Goal: Check status: Check status

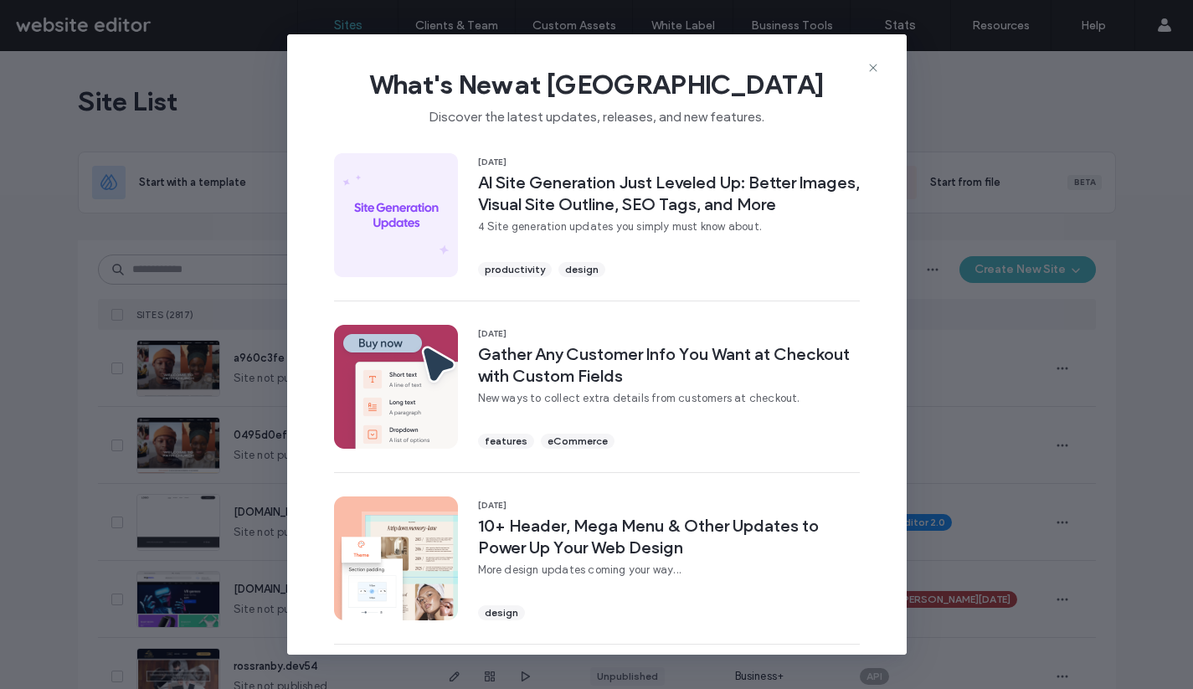
click at [880, 69] on div "What's New at Duda Discover the latest updates, releases, and new features." at bounding box center [597, 90] width 620 height 112
click at [871, 69] on use at bounding box center [873, 68] width 8 height 8
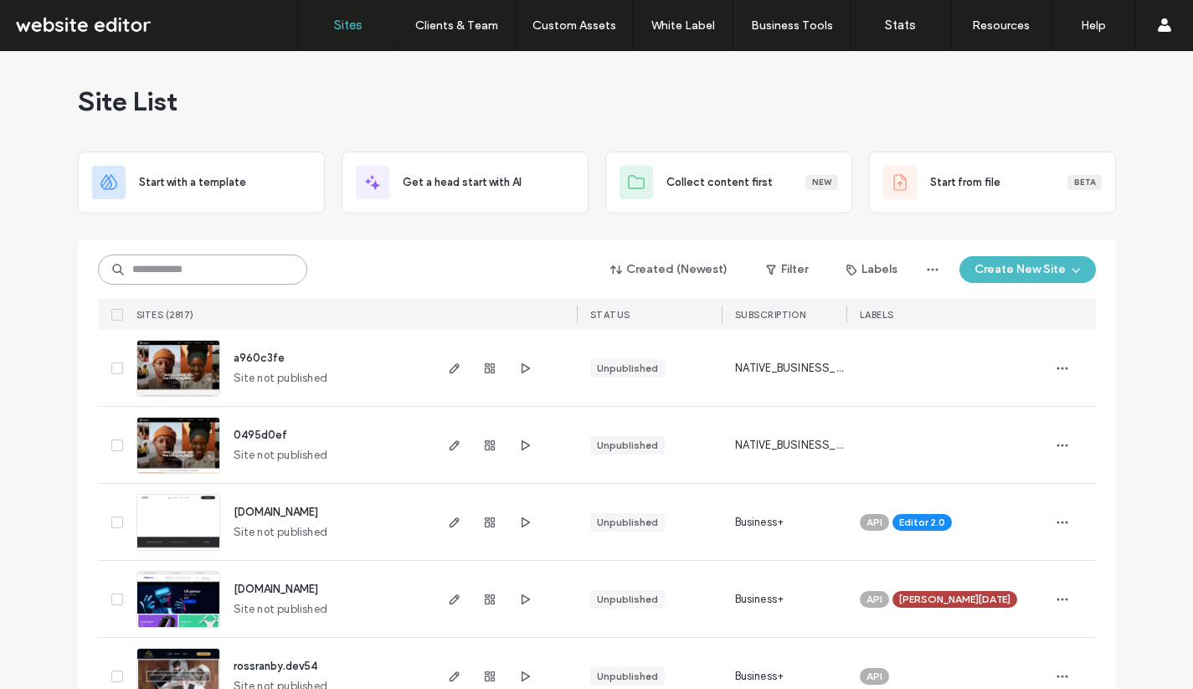
click at [239, 270] on input at bounding box center [202, 270] width 209 height 30
type input "*****"
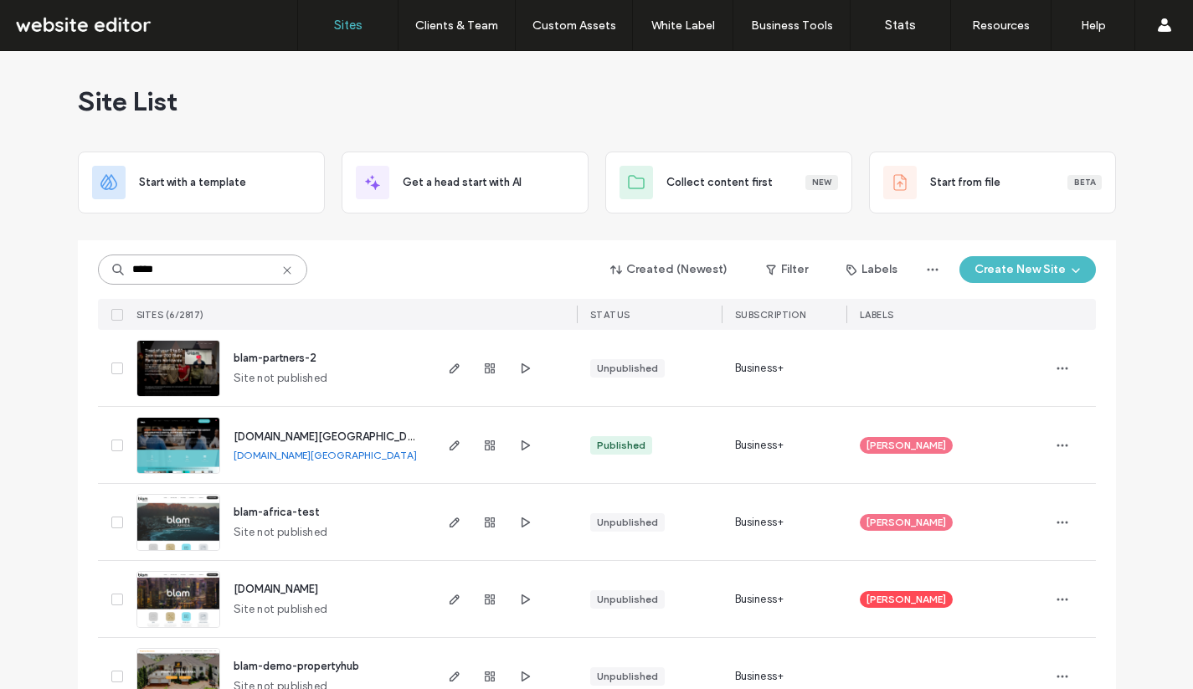
scroll to position [123, 0]
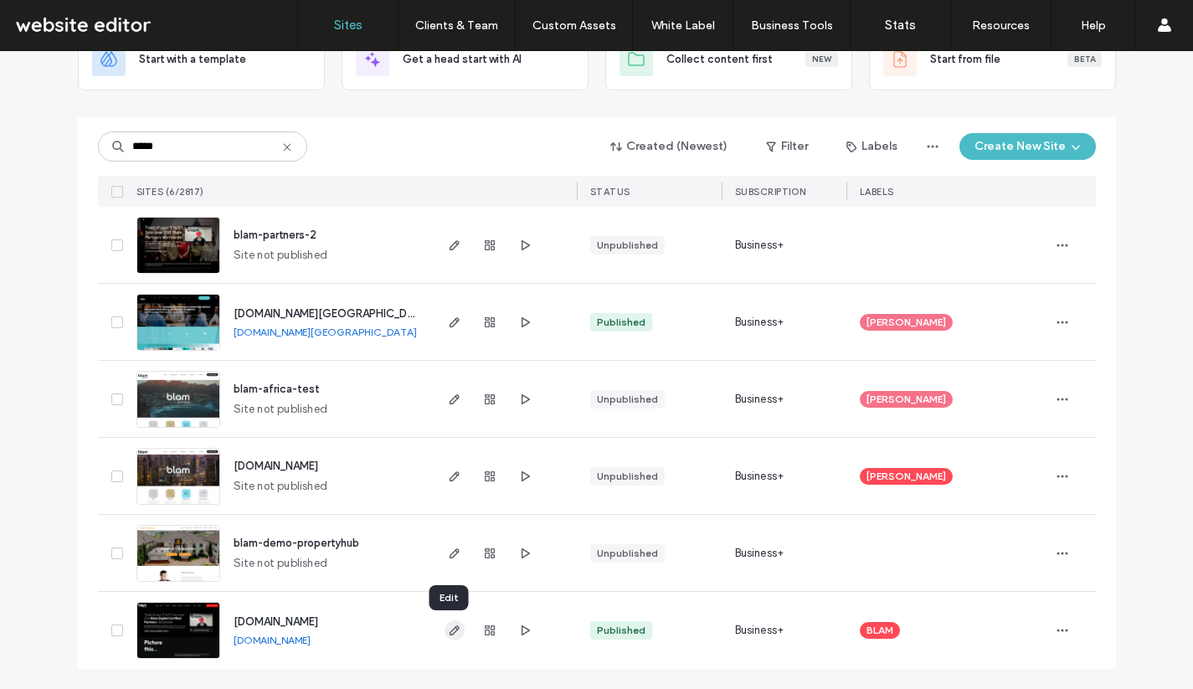
click at [449, 630] on use "button" at bounding box center [454, 630] width 10 height 10
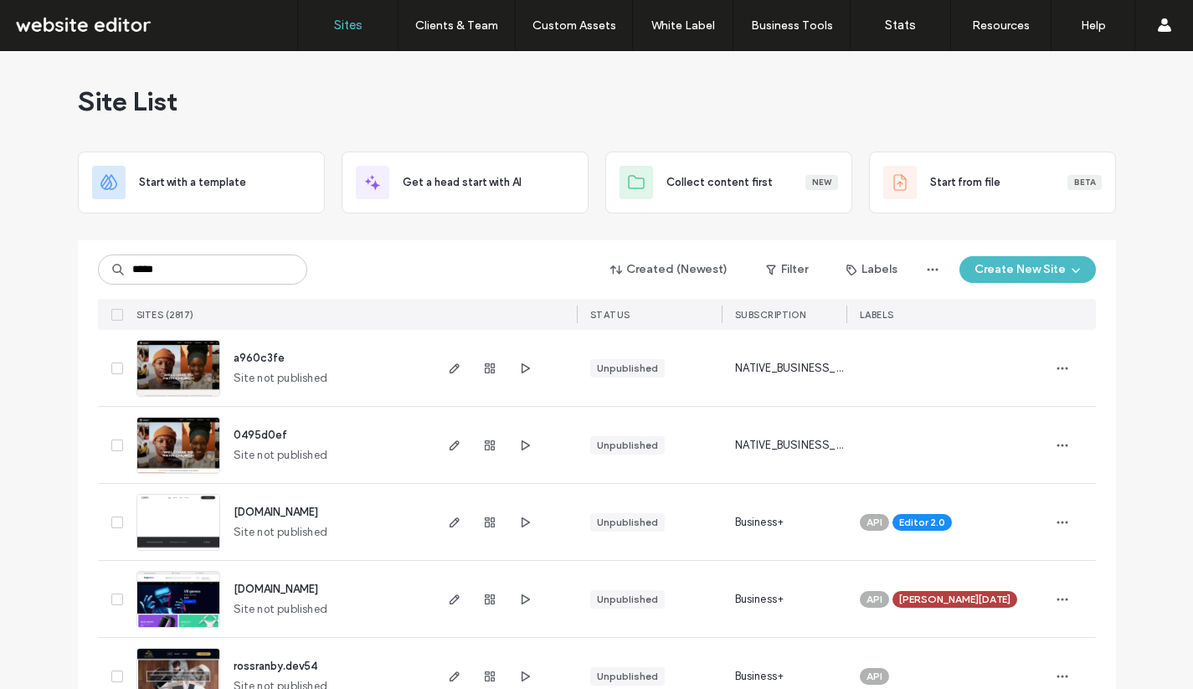
type input "*****"
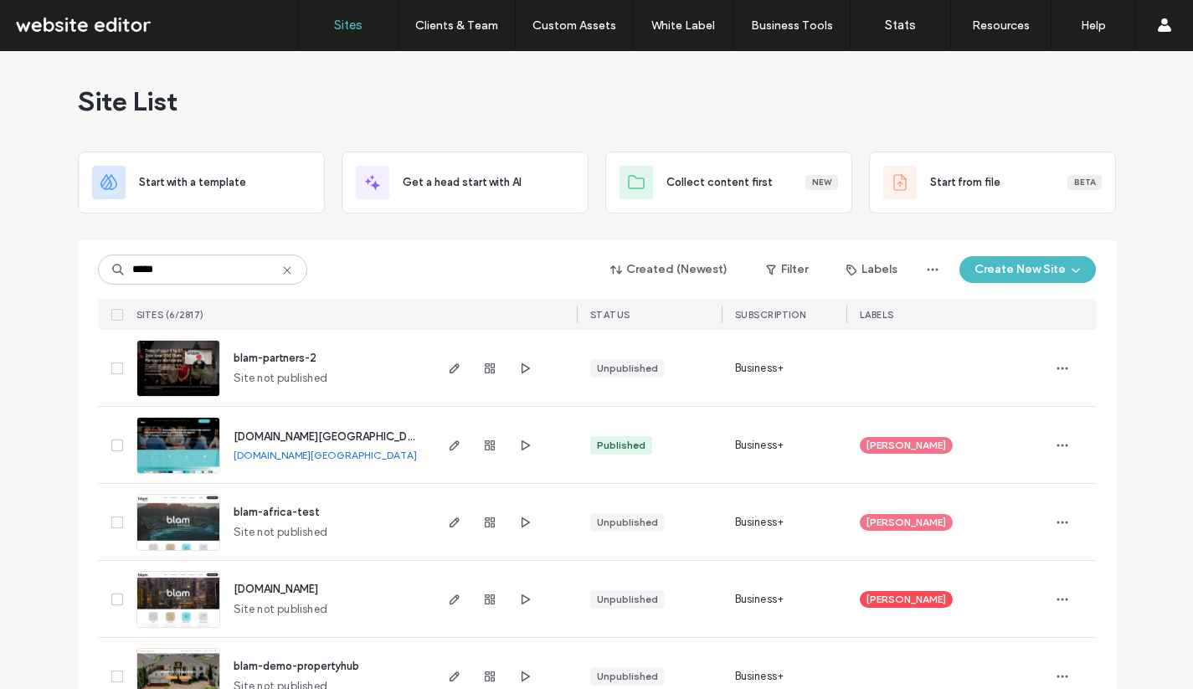
scroll to position [123, 0]
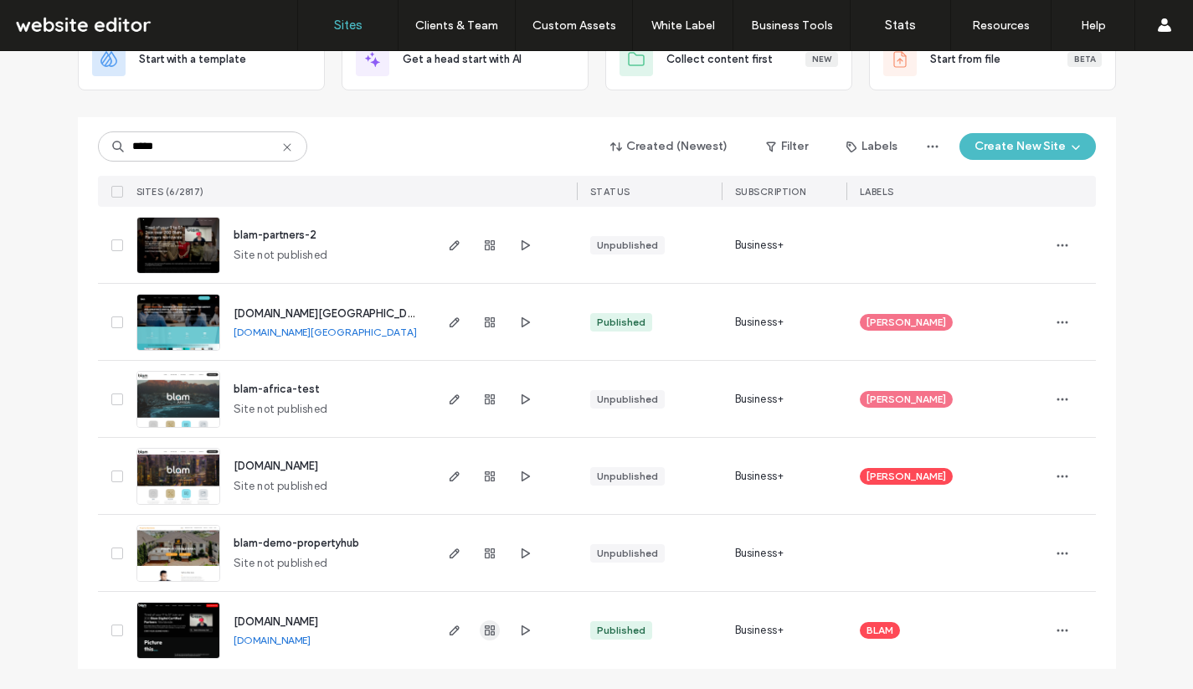
click at [491, 632] on span "button" at bounding box center [490, 630] width 20 height 20
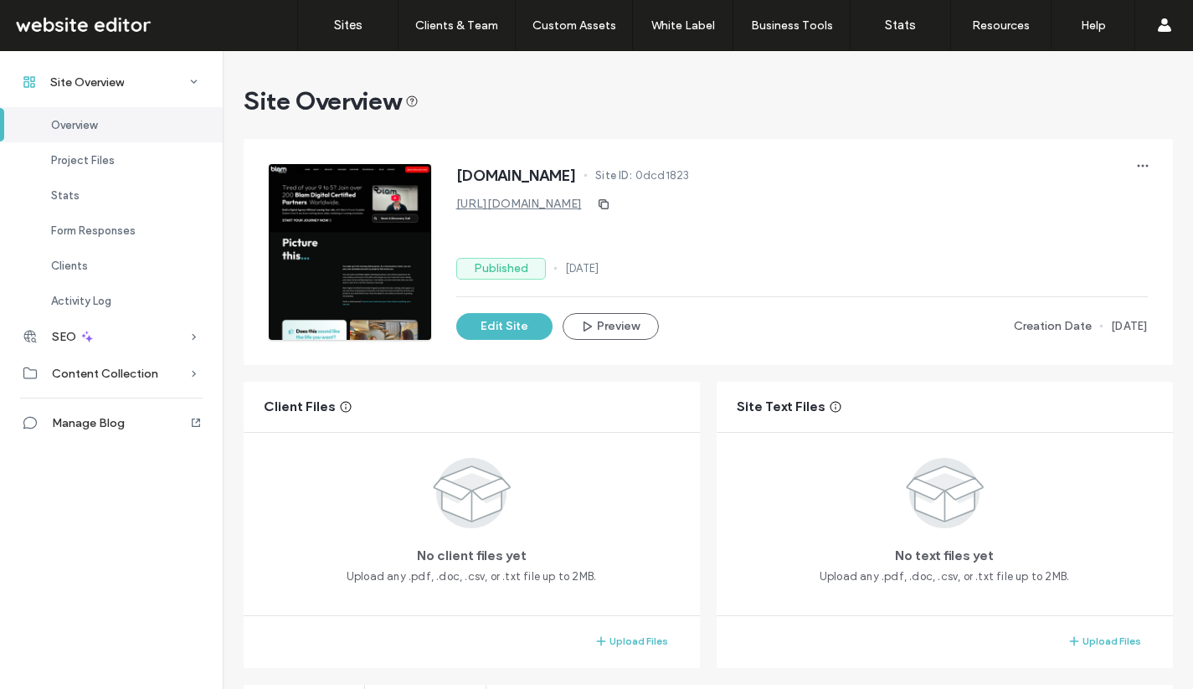
scroll to position [35, 0]
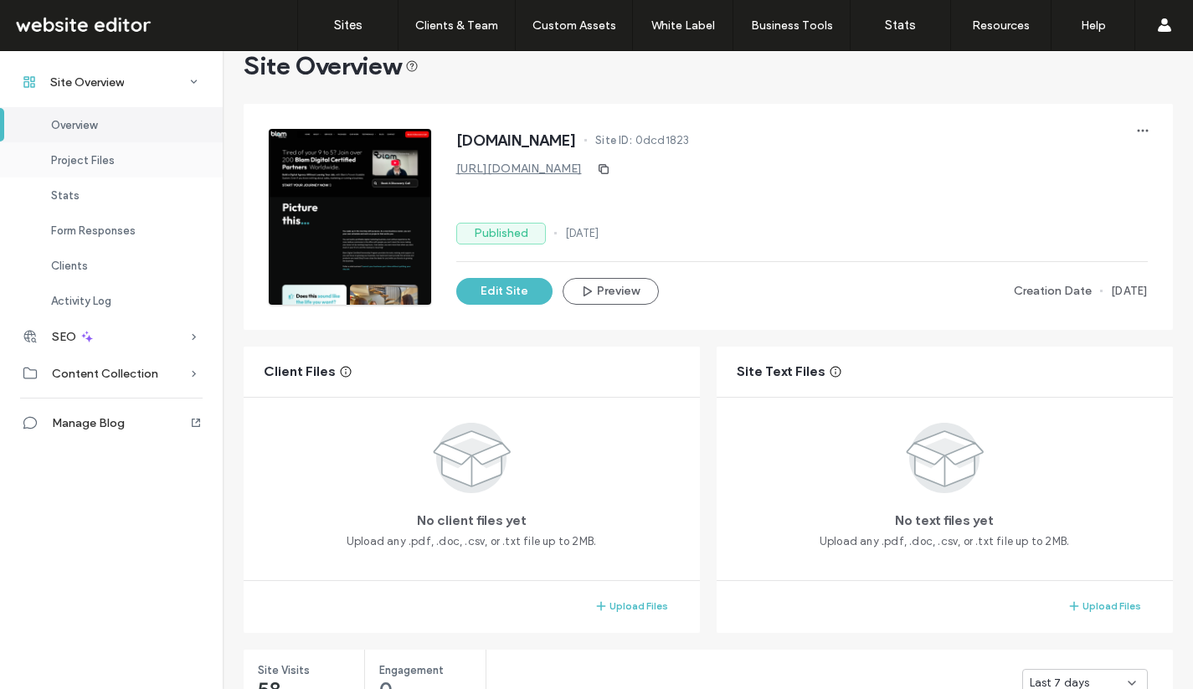
click at [115, 164] on div "Project Files" at bounding box center [111, 159] width 223 height 35
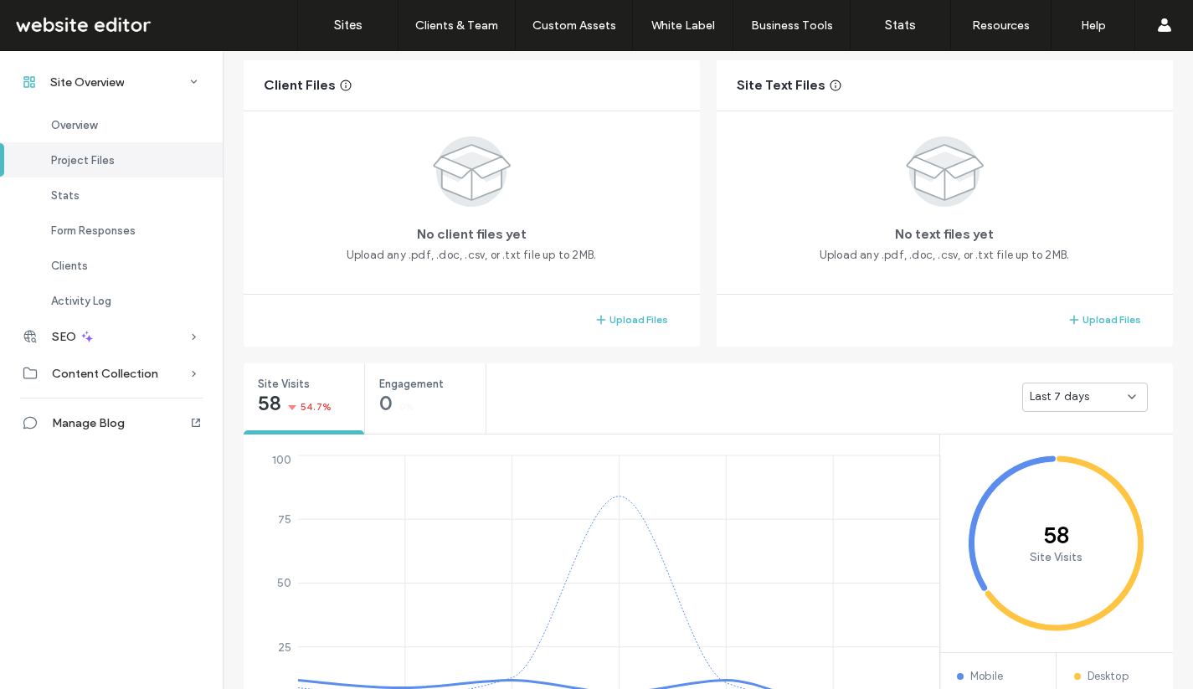
scroll to position [322, 0]
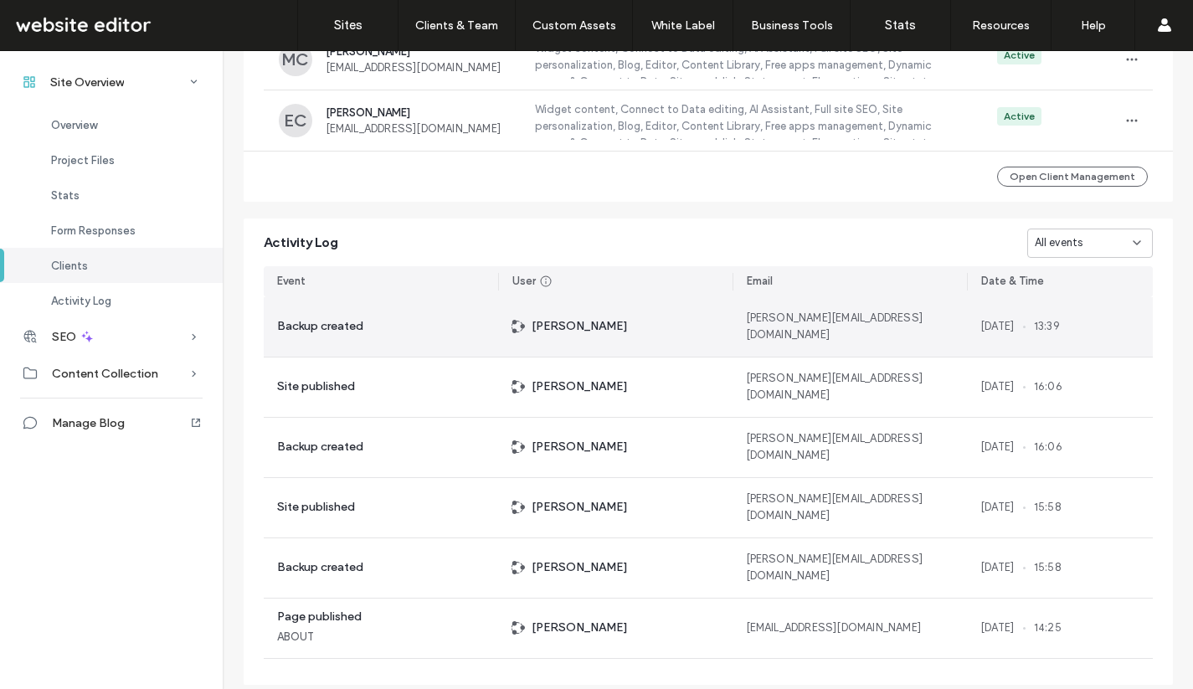
scroll to position [1593, 0]
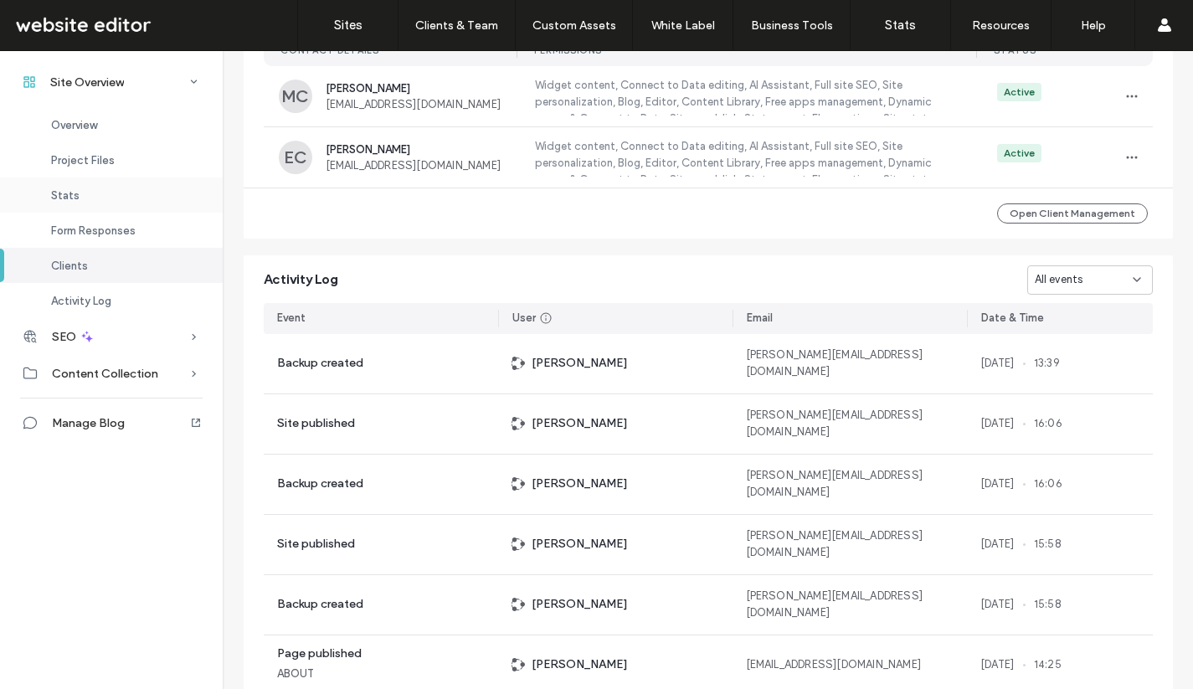
click at [140, 193] on div "Stats" at bounding box center [111, 194] width 223 height 35
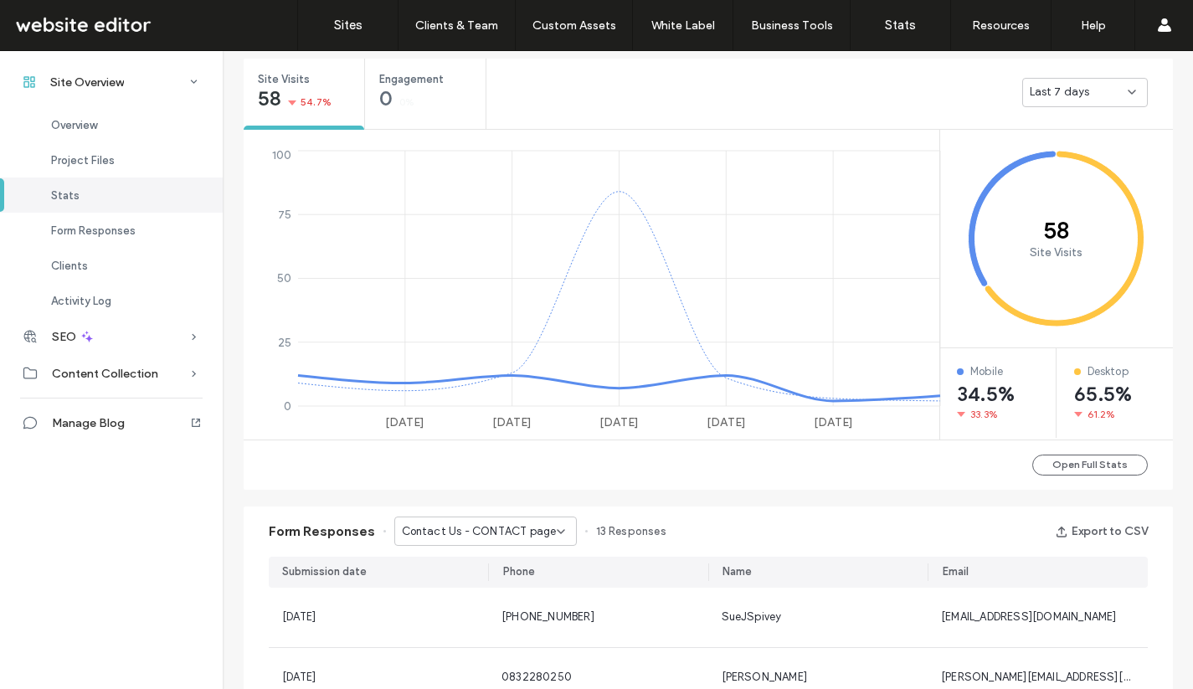
scroll to position [625, 0]
click at [1077, 459] on button "Open Full Stats" at bounding box center [1090, 465] width 116 height 21
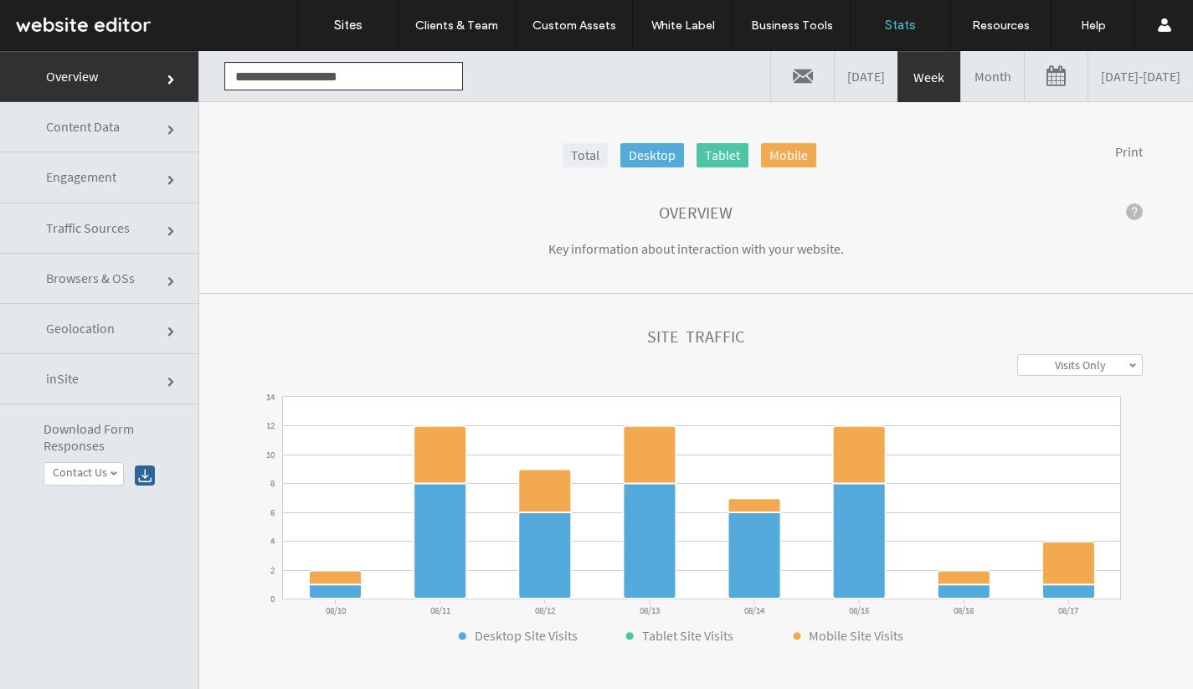
click at [167, 132] on span "Content Data" at bounding box center [172, 131] width 10 height 10
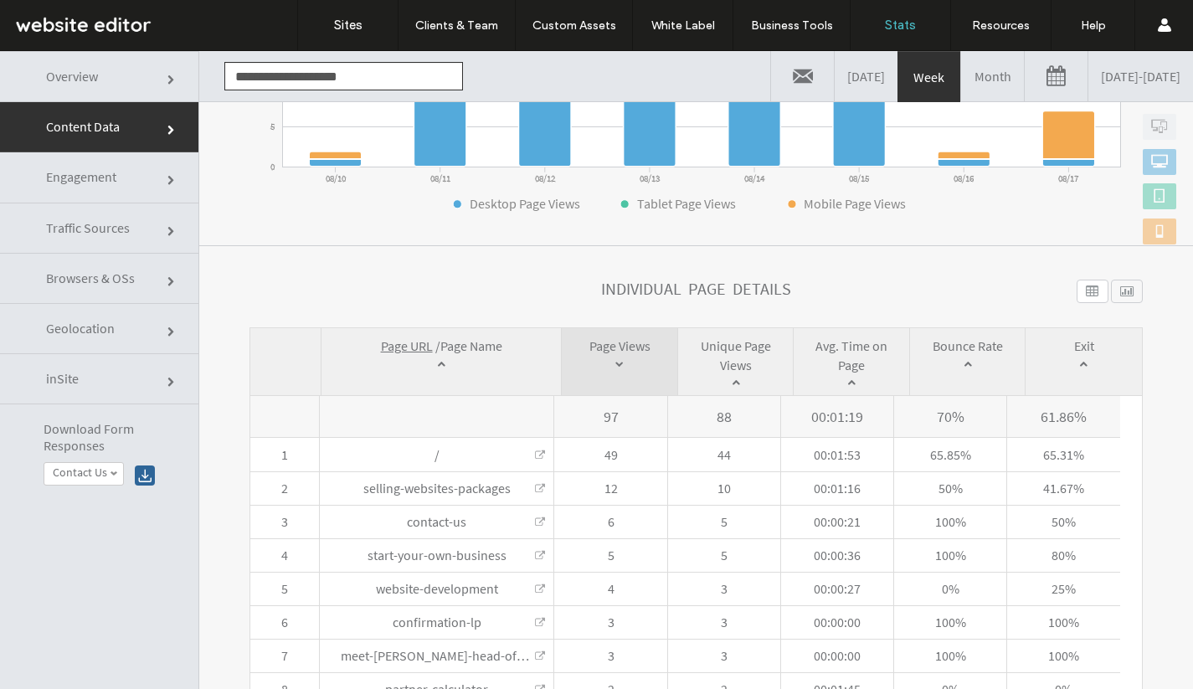
scroll to position [412, 0]
click at [1135, 78] on link "[DATE] - [DATE]" at bounding box center [1140, 76] width 105 height 50
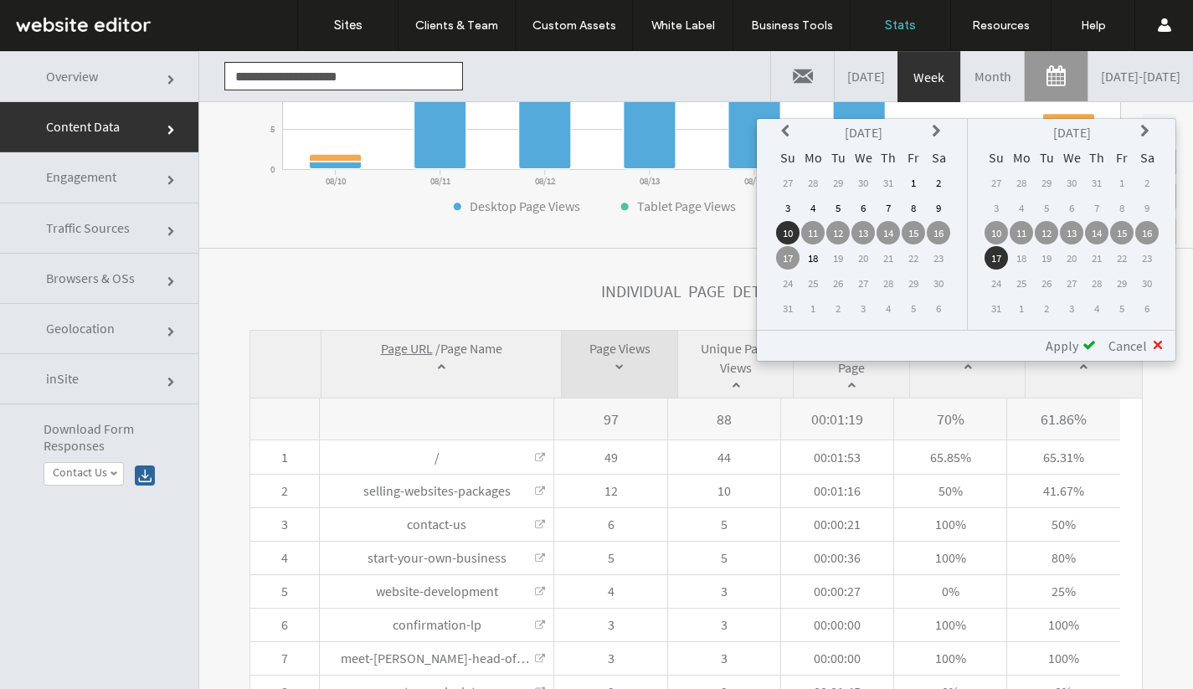
click at [1024, 233] on td "11" at bounding box center [1021, 232] width 23 height 23
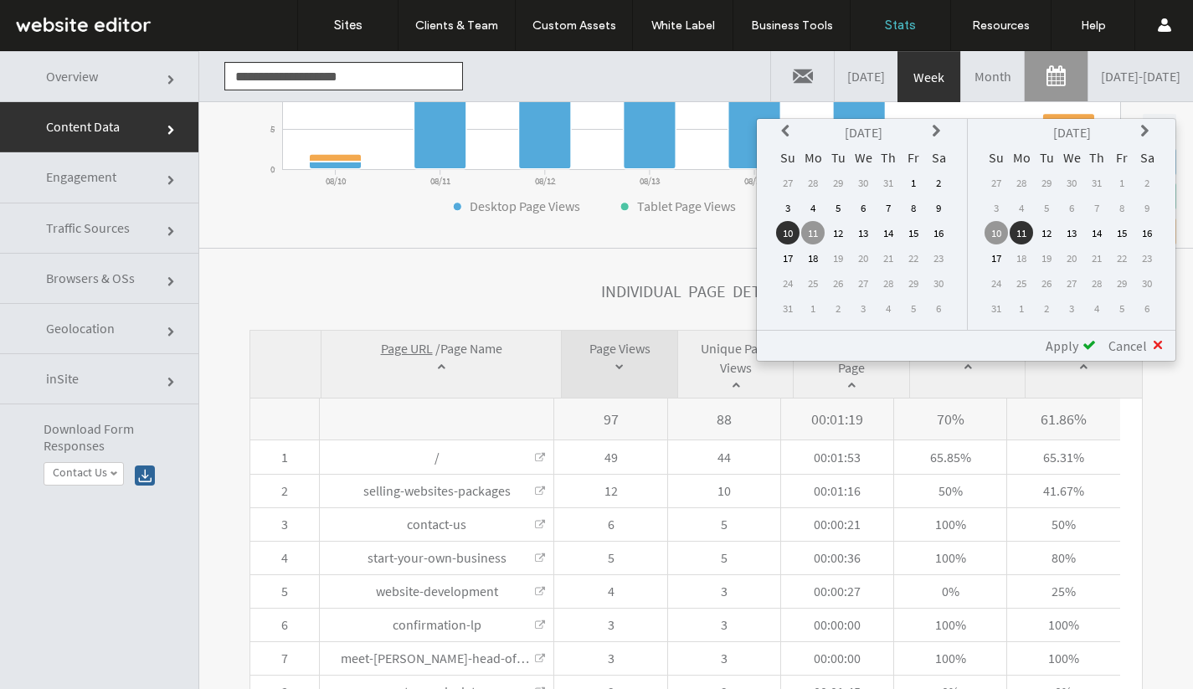
click at [997, 254] on td "17" at bounding box center [996, 257] width 23 height 23
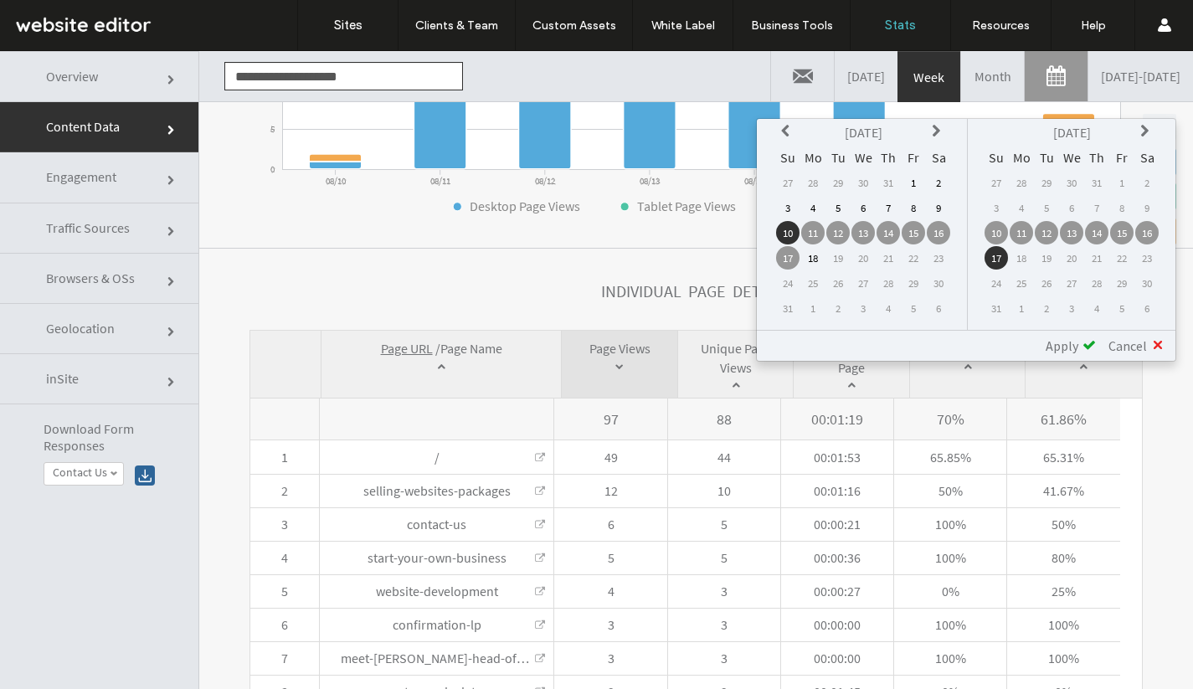
click at [812, 233] on td "11" at bounding box center [812, 232] width 23 height 23
click at [1075, 347] on span "Apply" at bounding box center [1062, 345] width 33 height 17
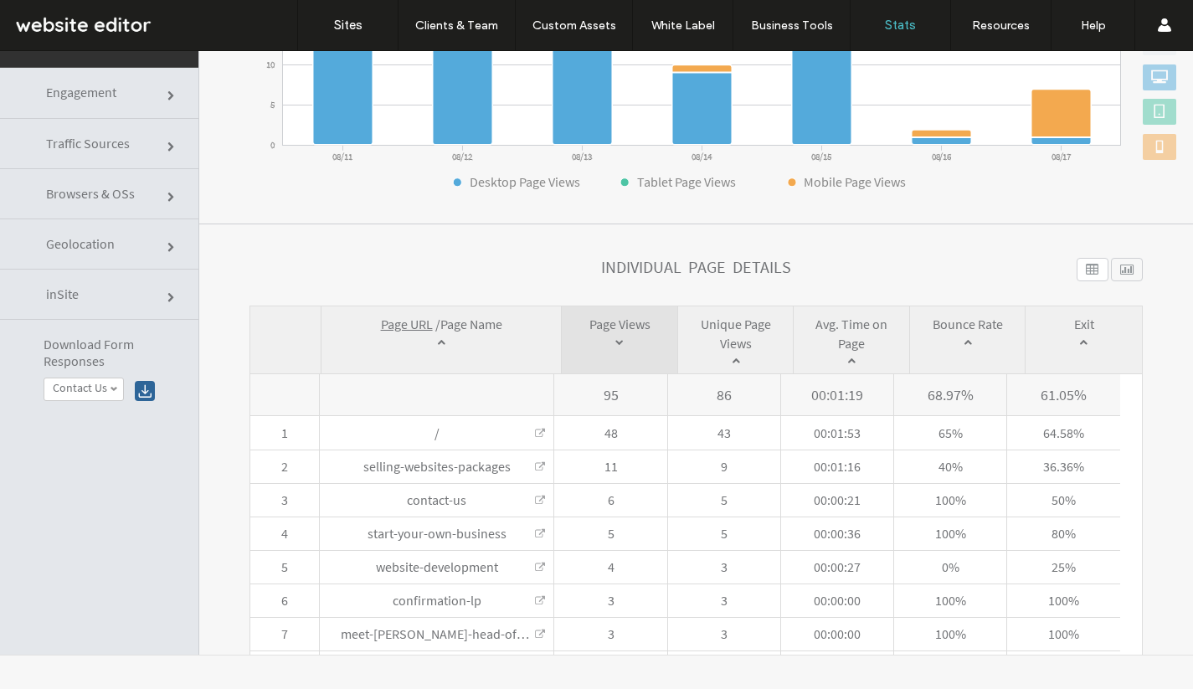
scroll to position [281, 0]
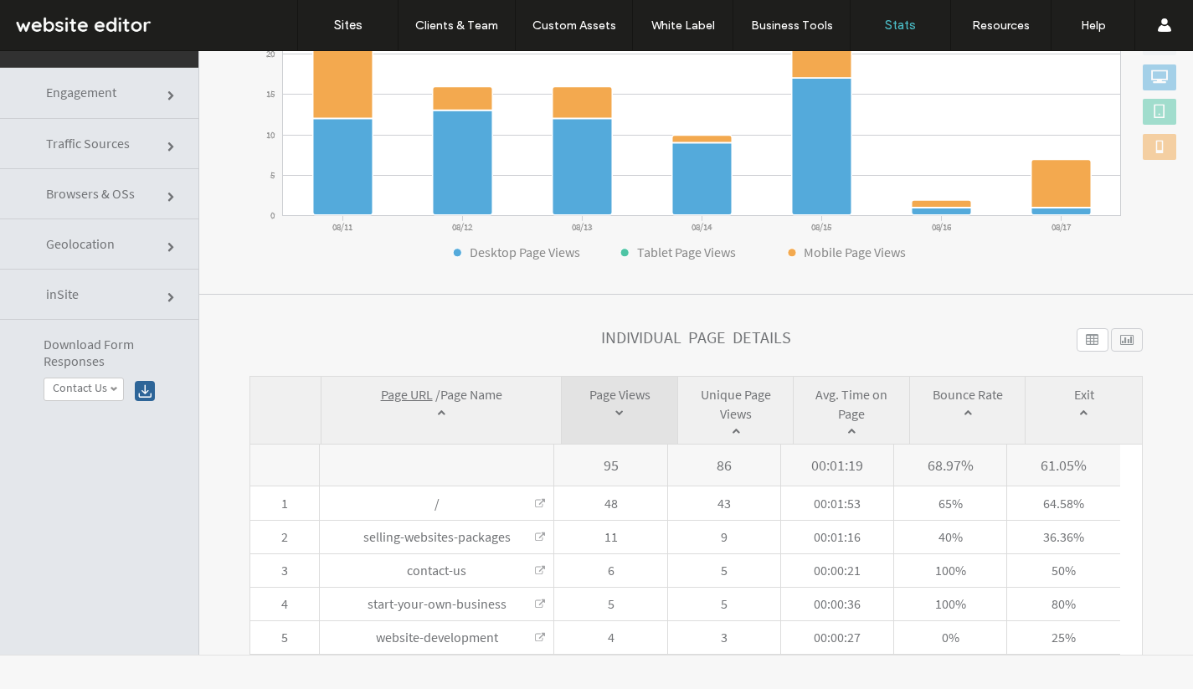
click link "Engagement"
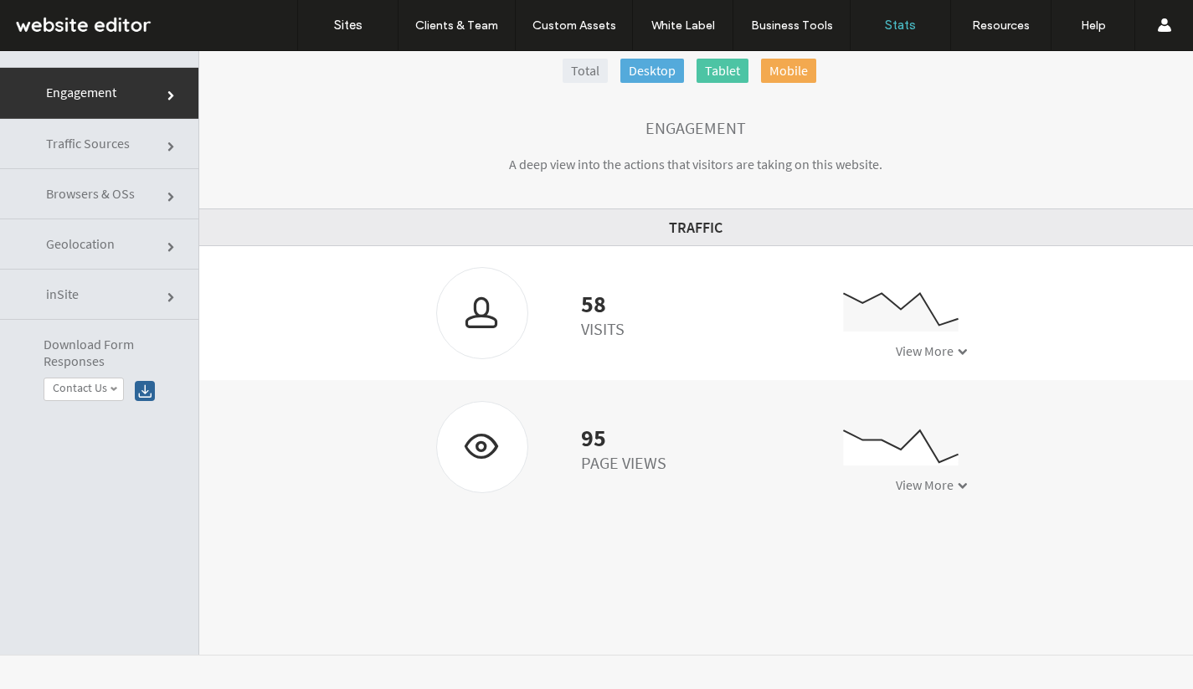
scroll to position [83, 0]
click at [167, 151] on span "Traffic Sources" at bounding box center [172, 149] width 10 height 10
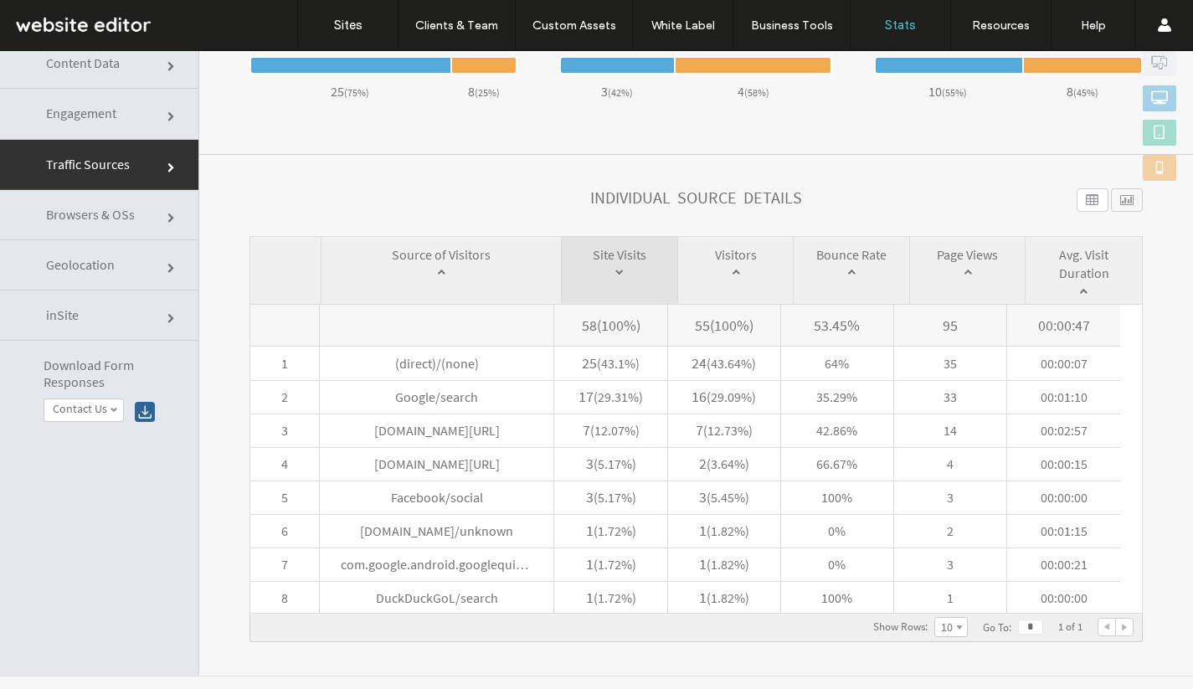
scroll to position [64, 0]
click at [167, 217] on span "Browsers & OSs" at bounding box center [172, 218] width 10 height 10
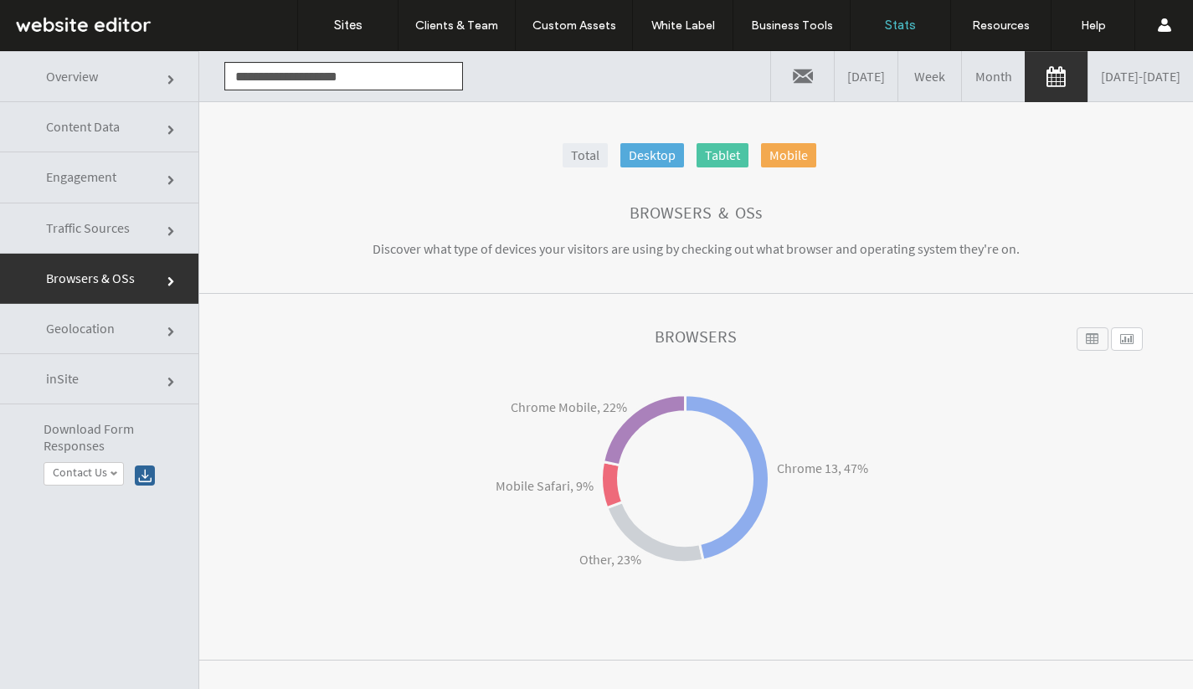
click link "inSite"
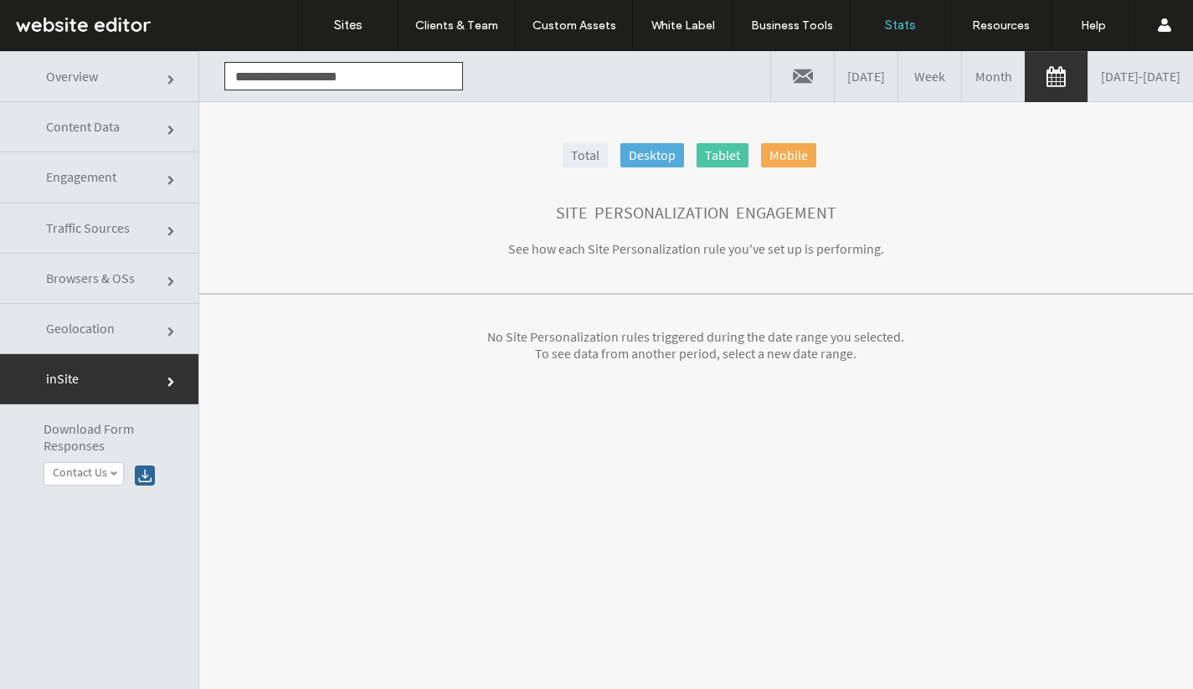
click at [167, 176] on span "Engagement" at bounding box center [172, 181] width 10 height 10
